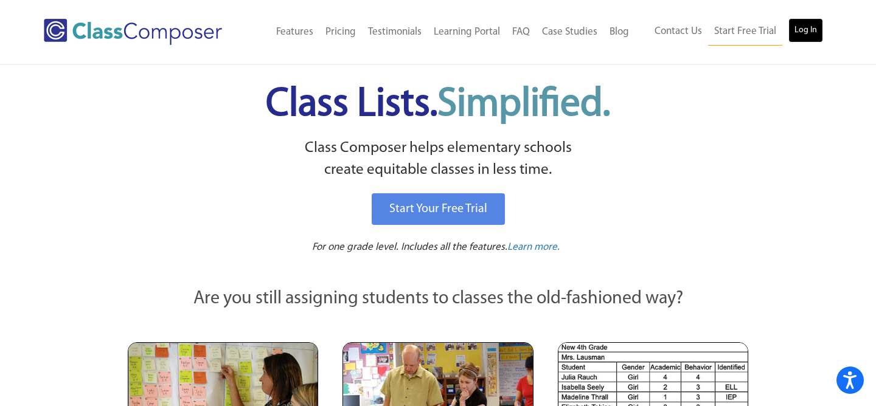
click at [811, 29] on link "Log In" at bounding box center [805, 30] width 35 height 24
click at [800, 33] on link "Log In" at bounding box center [805, 30] width 35 height 24
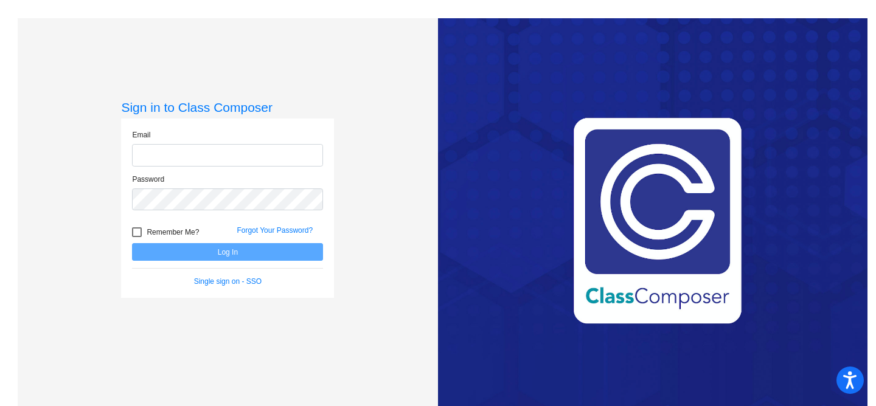
click at [255, 145] on input "email" at bounding box center [227, 155] width 191 height 23
type input "davalosm@mysaddleback.org"
click at [260, 163] on input "davalosm@mysaddleback.org" at bounding box center [227, 155] width 191 height 23
type input "[PERSON_NAME][EMAIL_ADDRESS][PERSON_NAME][DOMAIN_NAME]"
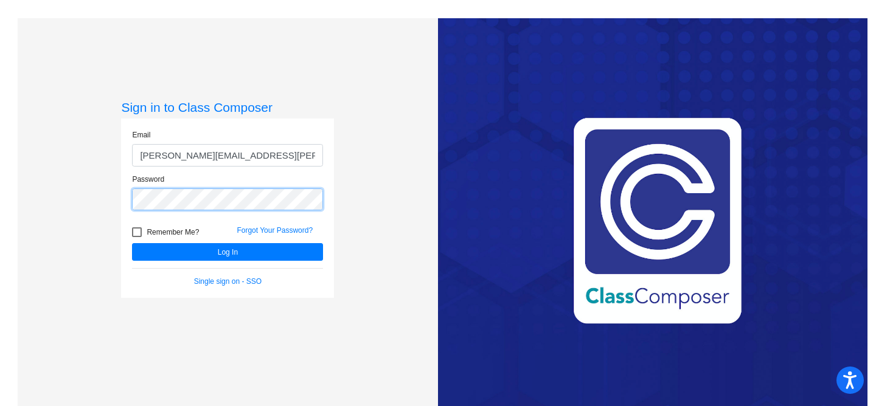
click at [132, 243] on button "Log In" at bounding box center [227, 252] width 191 height 18
click at [250, 229] on link "Forgot Your Password?" at bounding box center [275, 230] width 76 height 9
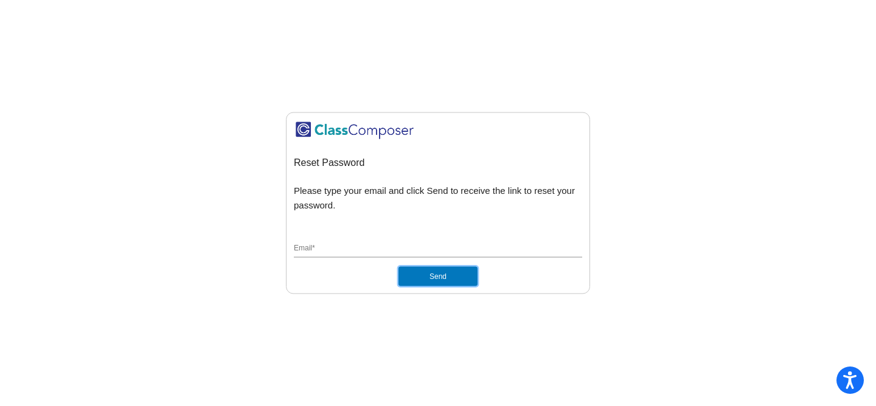
click at [436, 267] on button "Send" at bounding box center [437, 275] width 79 height 19
click at [434, 271] on button "Send" at bounding box center [437, 275] width 79 height 19
click at [437, 284] on button "Send" at bounding box center [437, 275] width 79 height 19
click at [438, 245] on input "Email *" at bounding box center [438, 248] width 288 height 11
type input "[PERSON_NAME][EMAIL_ADDRESS][PERSON_NAME][DOMAIN_NAME]"
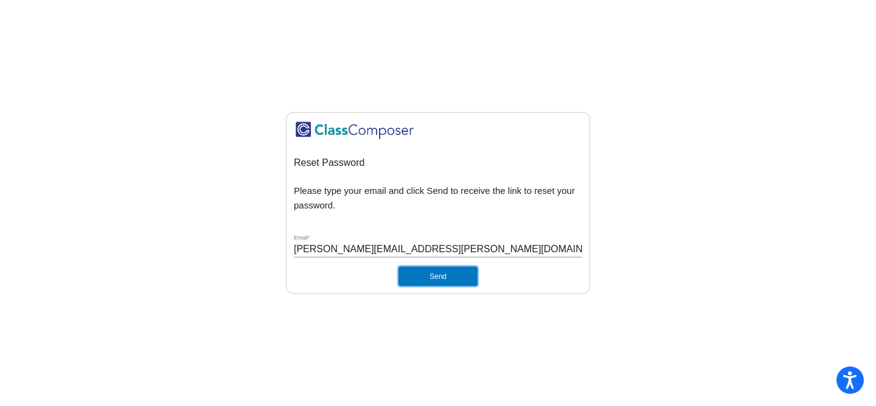
click at [424, 274] on button "Send" at bounding box center [437, 275] width 79 height 19
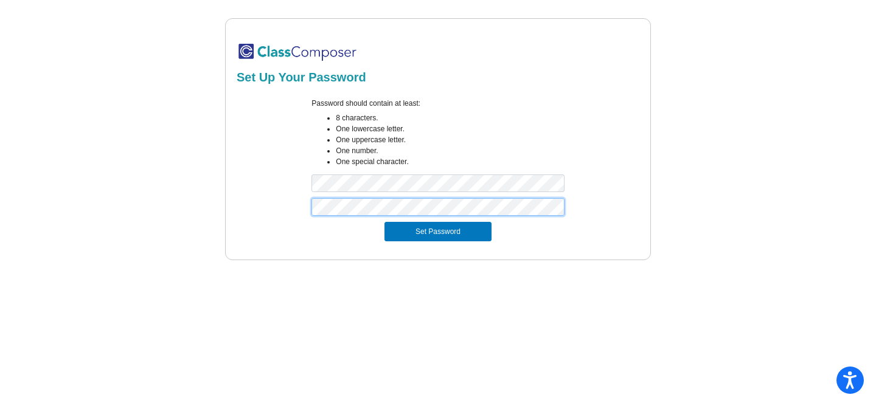
click at [384, 222] on button "Set Password" at bounding box center [437, 231] width 107 height 19
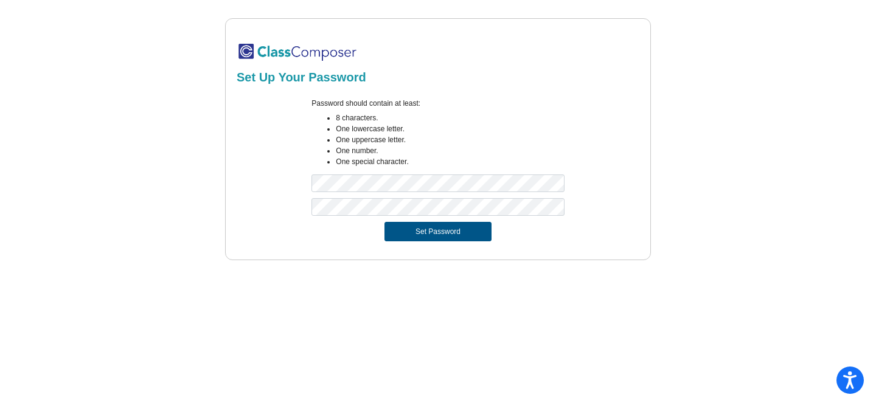
click at [456, 232] on button "Set Password" at bounding box center [437, 231] width 107 height 19
click at [384, 222] on button "Set Password" at bounding box center [437, 231] width 107 height 19
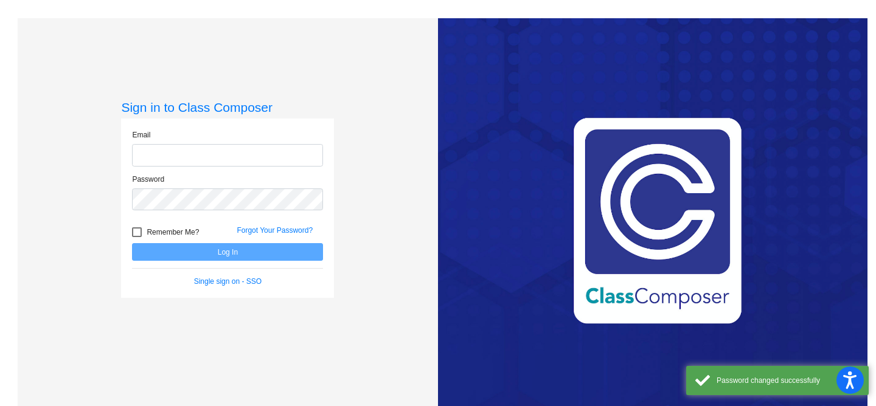
click at [298, 159] on input "email" at bounding box center [227, 155] width 191 height 23
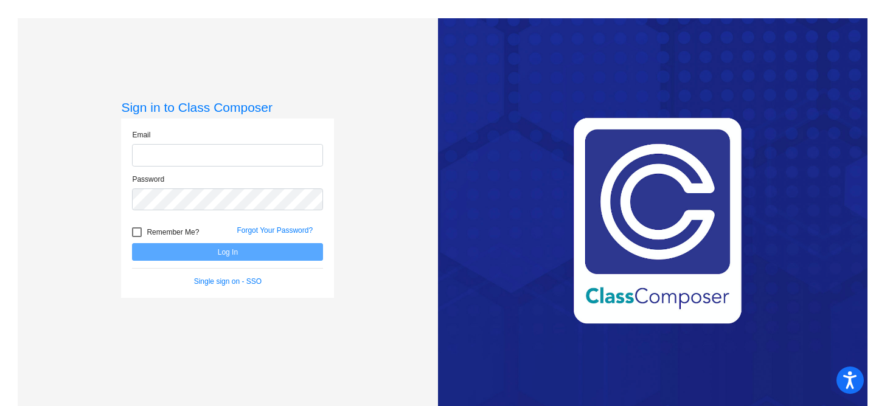
click at [246, 159] on input "email" at bounding box center [227, 155] width 191 height 23
type input "[PERSON_NAME][EMAIL_ADDRESS][PERSON_NAME][DOMAIN_NAME]"
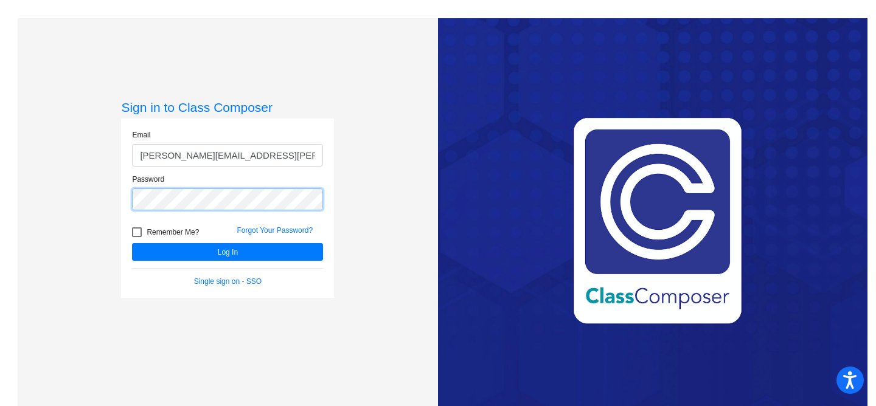
click at [132, 243] on button "Log In" at bounding box center [227, 252] width 191 height 18
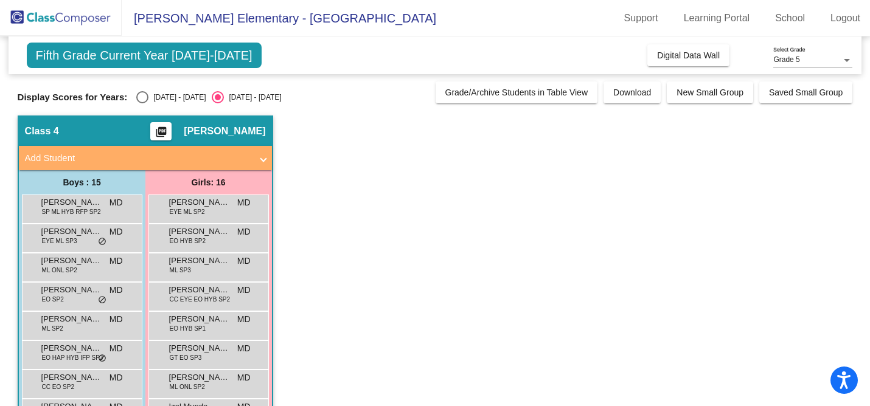
scroll to position [16, 0]
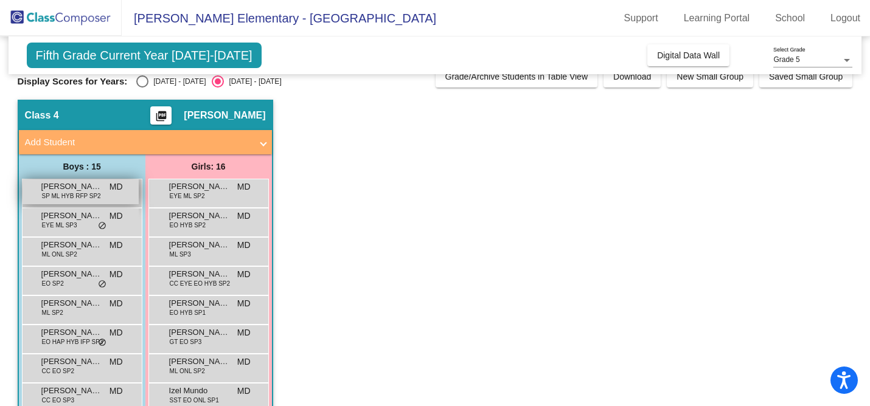
click at [119, 192] on span "MD" at bounding box center [115, 187] width 13 height 13
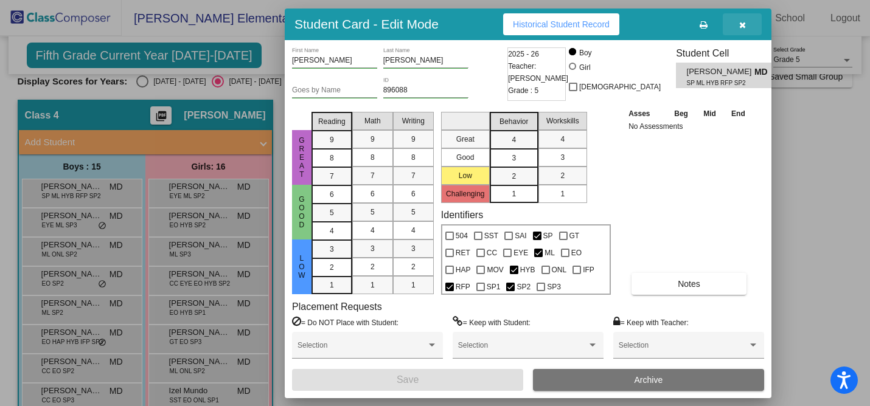
click at [746, 24] on button "button" at bounding box center [742, 24] width 39 height 22
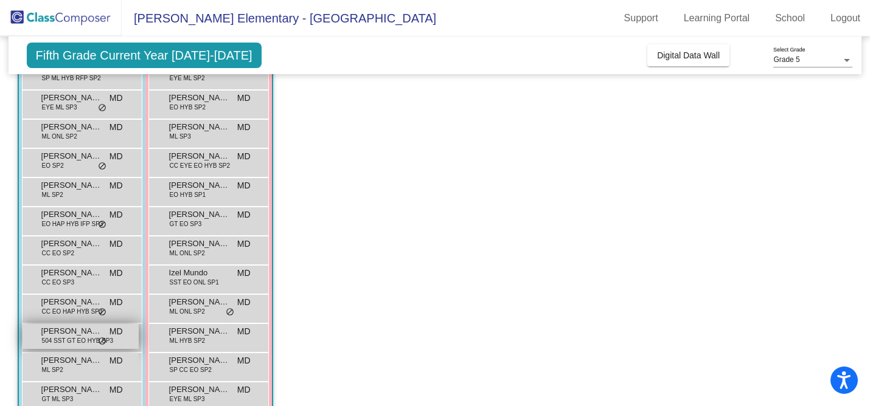
scroll to position [133, 0]
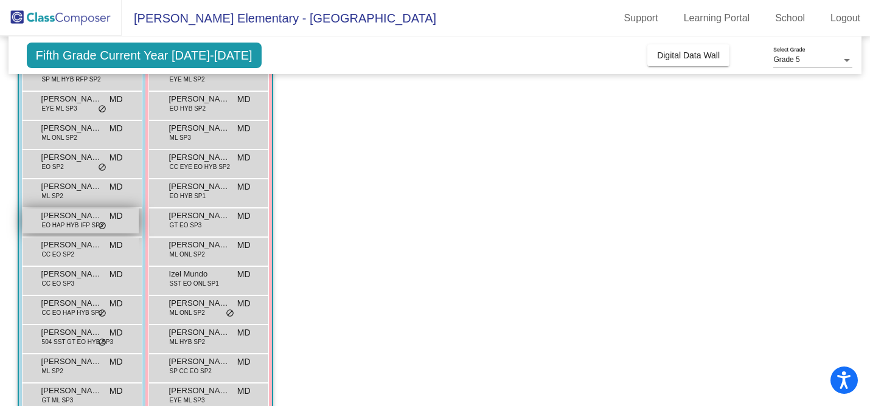
click at [83, 224] on span "EO HAP HYB IFP SP3" at bounding box center [72, 225] width 61 height 9
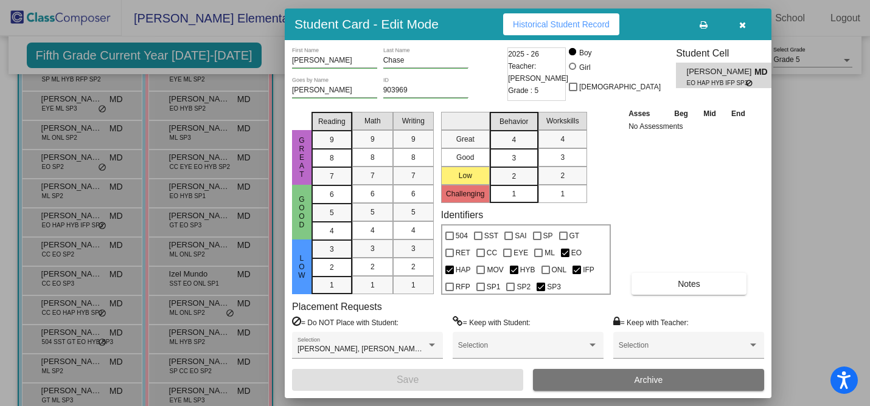
scroll to position [0, 0]
click at [649, 285] on button "Notes" at bounding box center [688, 284] width 115 height 22
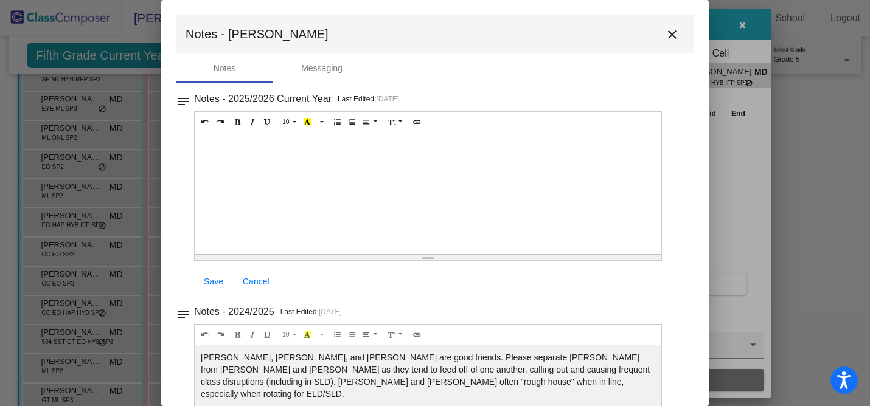
click at [665, 32] on mat-icon "close" at bounding box center [672, 34] width 15 height 15
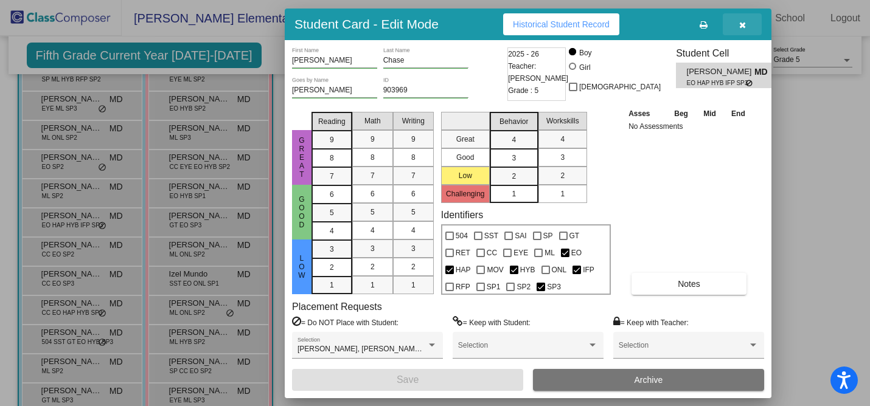
click at [744, 30] on button "button" at bounding box center [742, 24] width 39 height 22
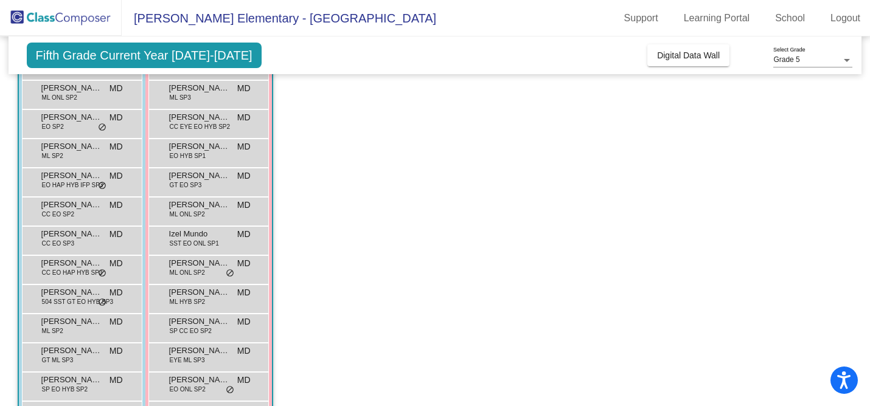
scroll to position [275, 0]
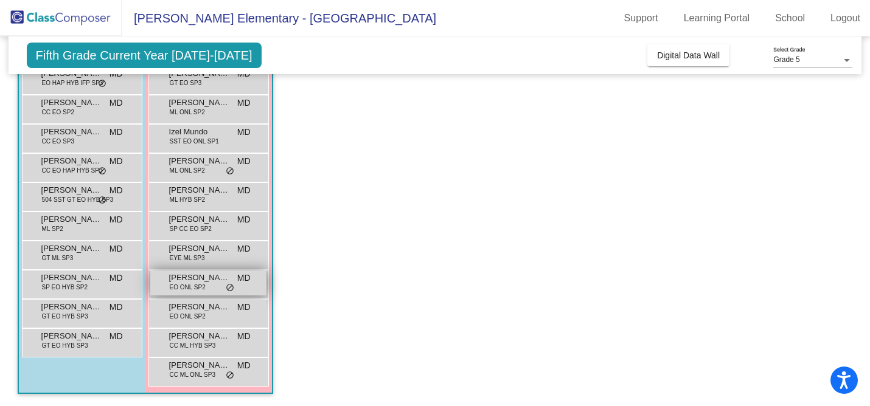
click at [200, 277] on span "Noelle Granados" at bounding box center [199, 278] width 61 height 12
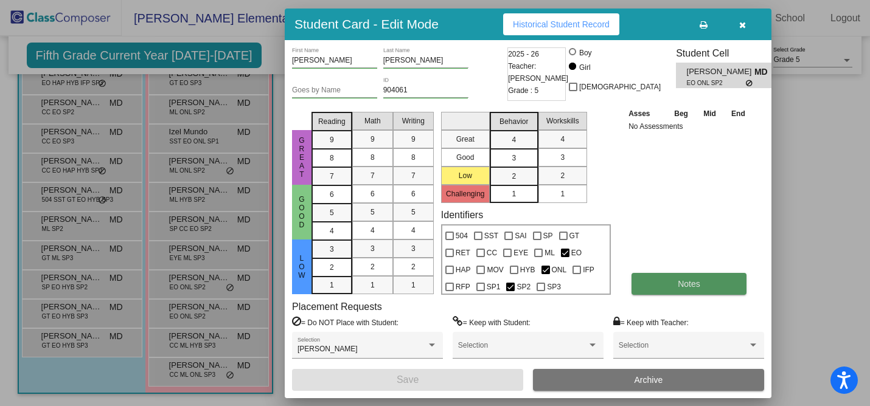
click at [681, 289] on button "Notes" at bounding box center [688, 284] width 115 height 22
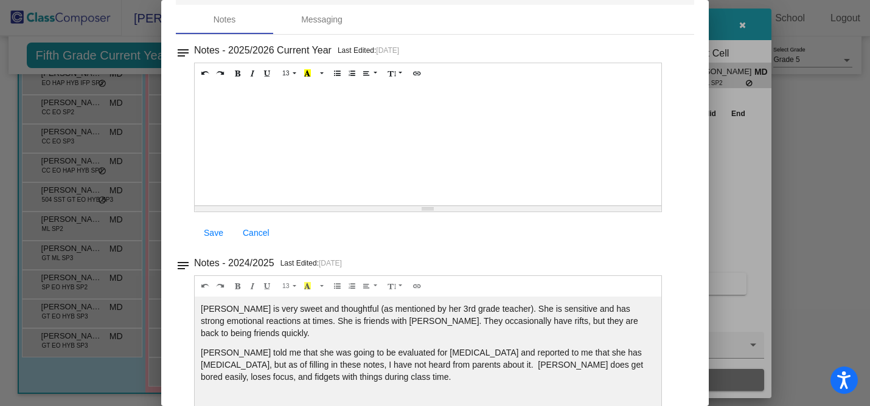
scroll to position [49, 0]
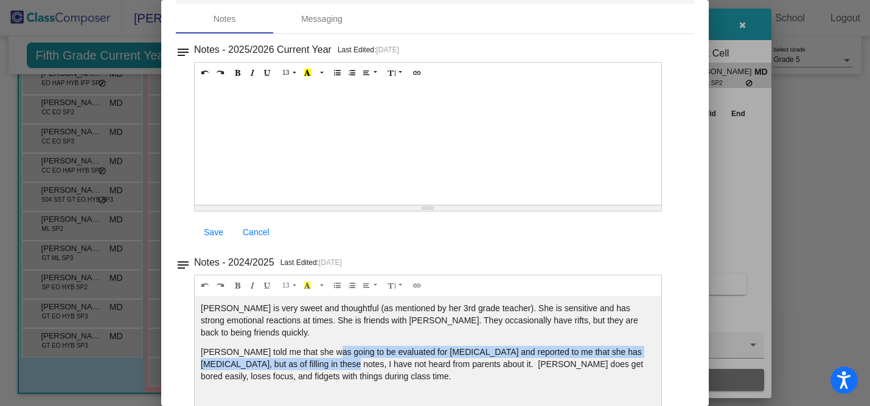
drag, startPoint x: 324, startPoint y: 355, endPoint x: 330, endPoint y: 369, distance: 15.6
click at [330, 369] on p "Noelle told me that she was going to be evaluated for ADHD and reported to me t…" at bounding box center [428, 364] width 454 height 36
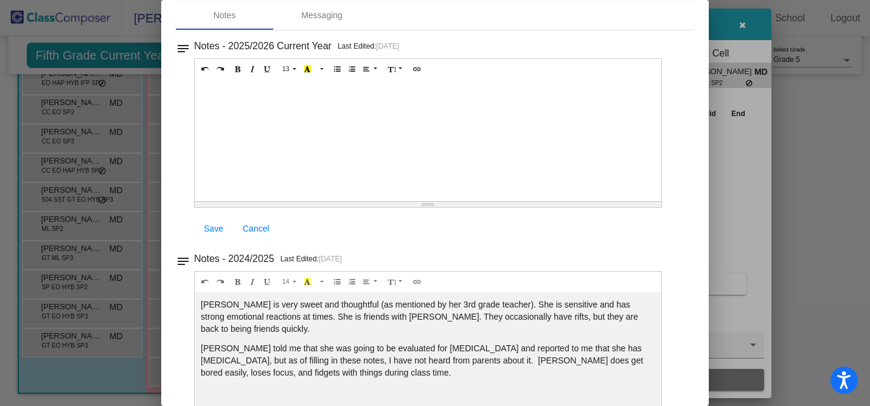
scroll to position [0, 0]
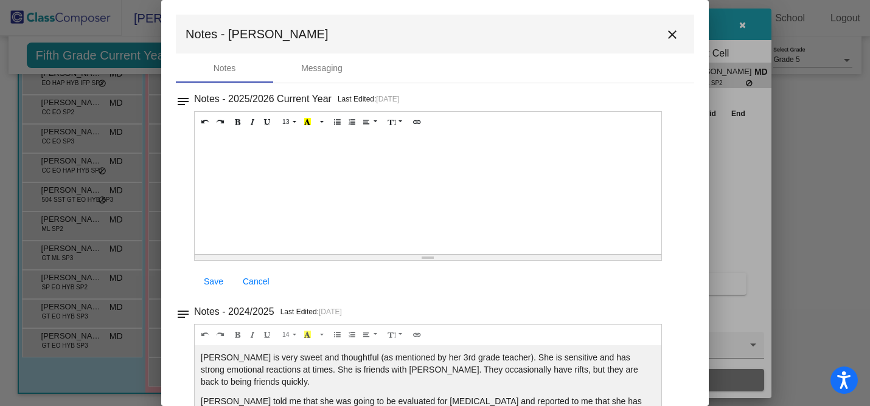
click at [665, 32] on mat-icon "close" at bounding box center [672, 34] width 15 height 15
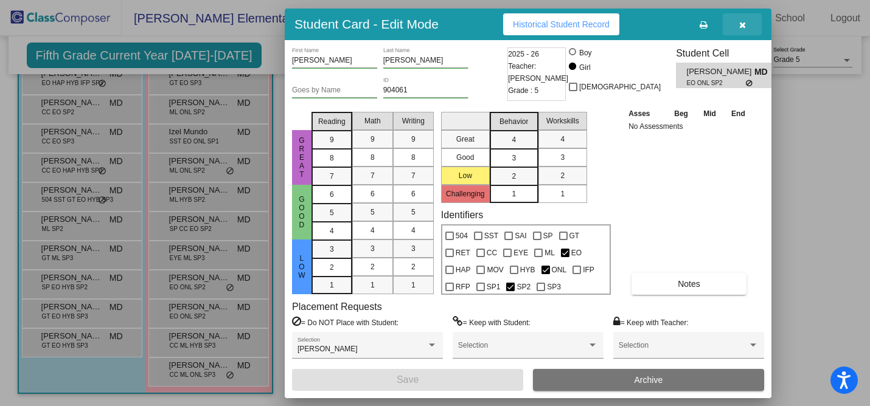
click at [748, 23] on button "button" at bounding box center [742, 24] width 39 height 22
